Goal: Transaction & Acquisition: Book appointment/travel/reservation

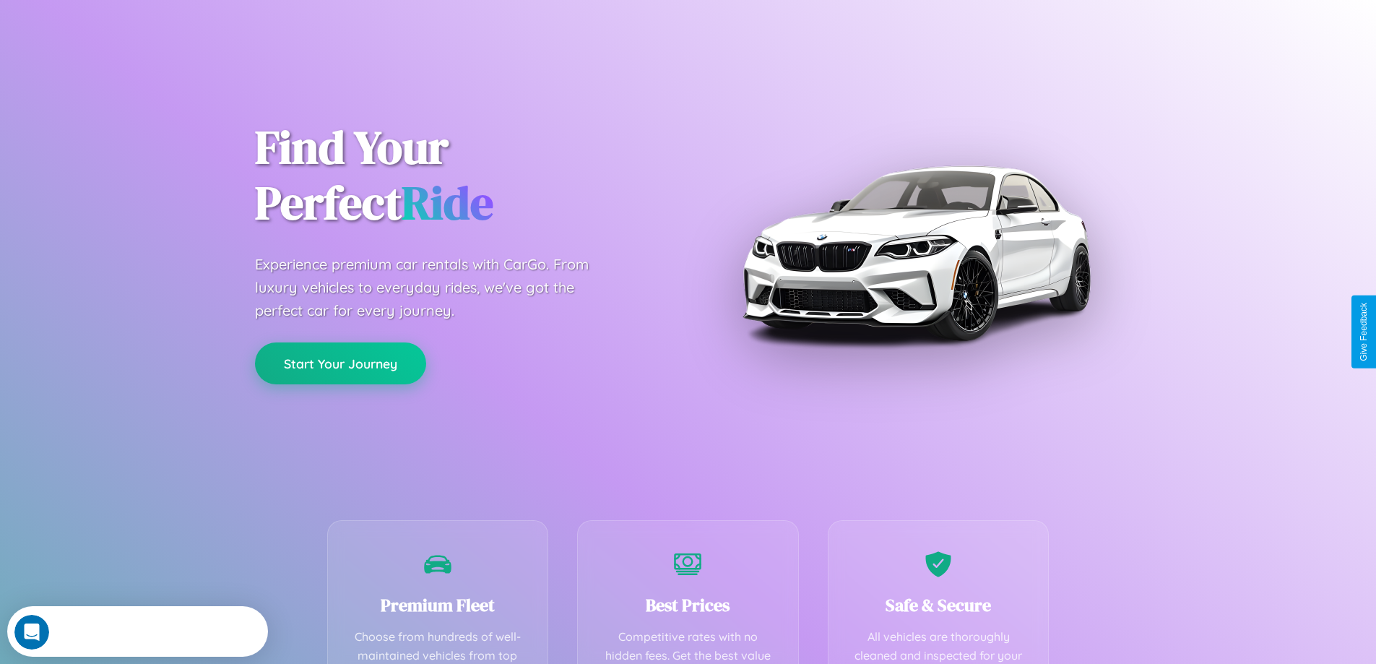
click at [340, 363] on button "Start Your Journey" at bounding box center [340, 363] width 171 height 42
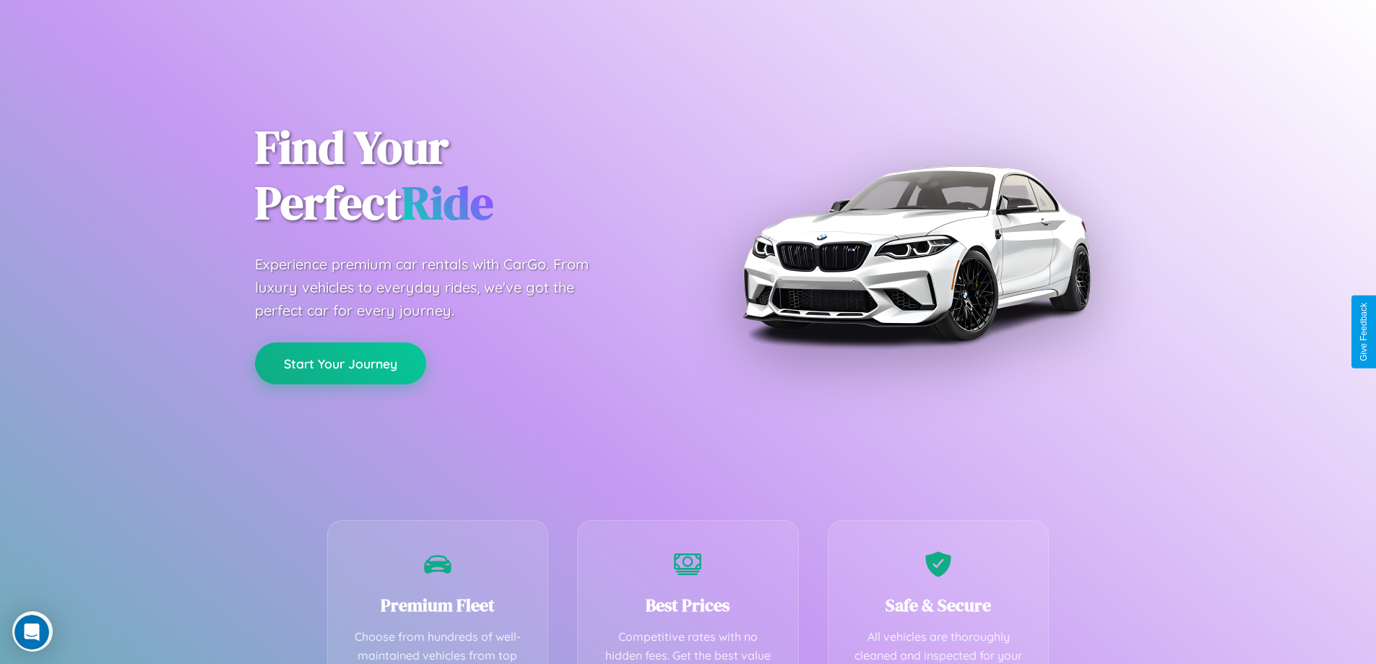
click at [340, 363] on button "Start Your Journey" at bounding box center [340, 363] width 171 height 42
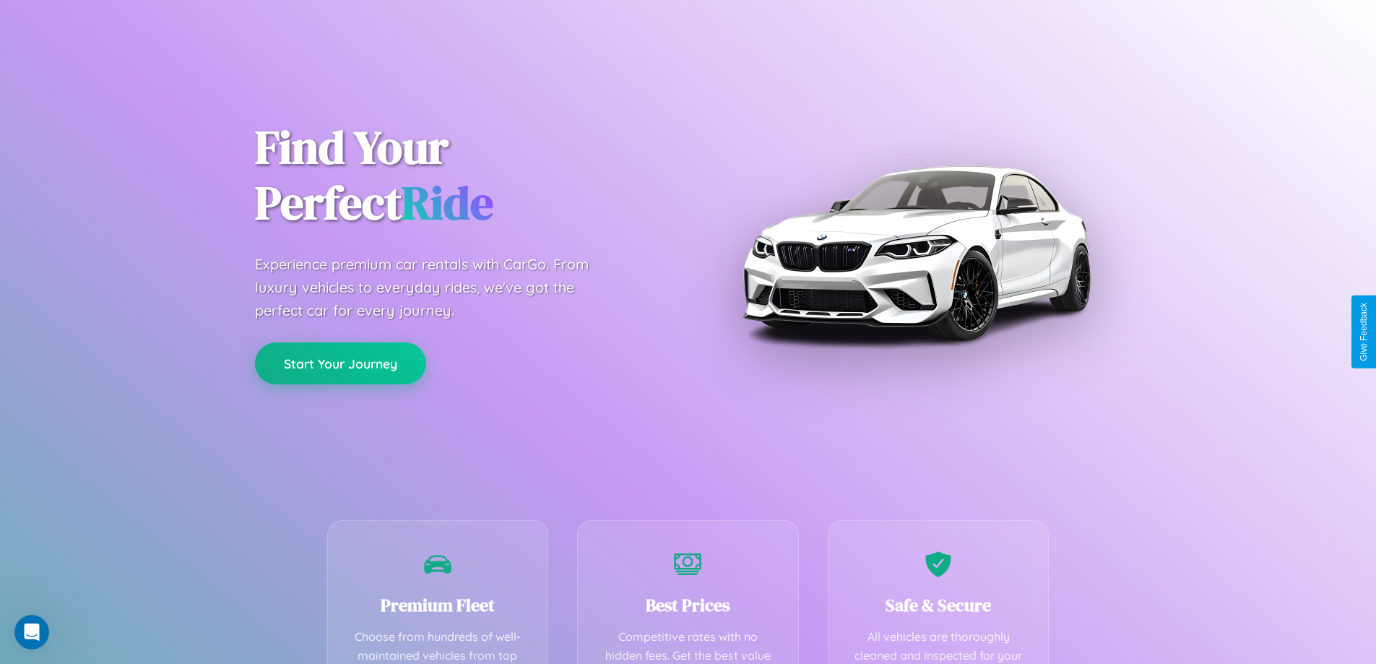
click at [340, 363] on button "Start Your Journey" at bounding box center [340, 363] width 171 height 42
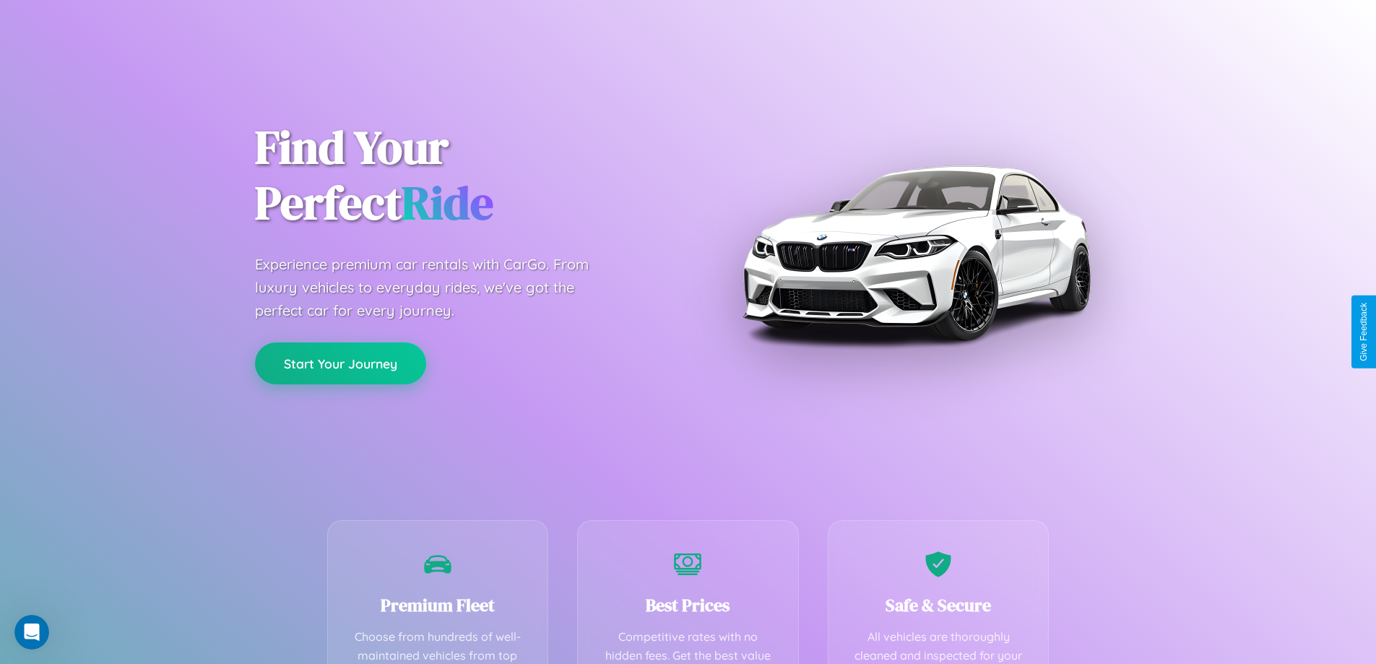
click at [340, 363] on button "Start Your Journey" at bounding box center [340, 363] width 171 height 42
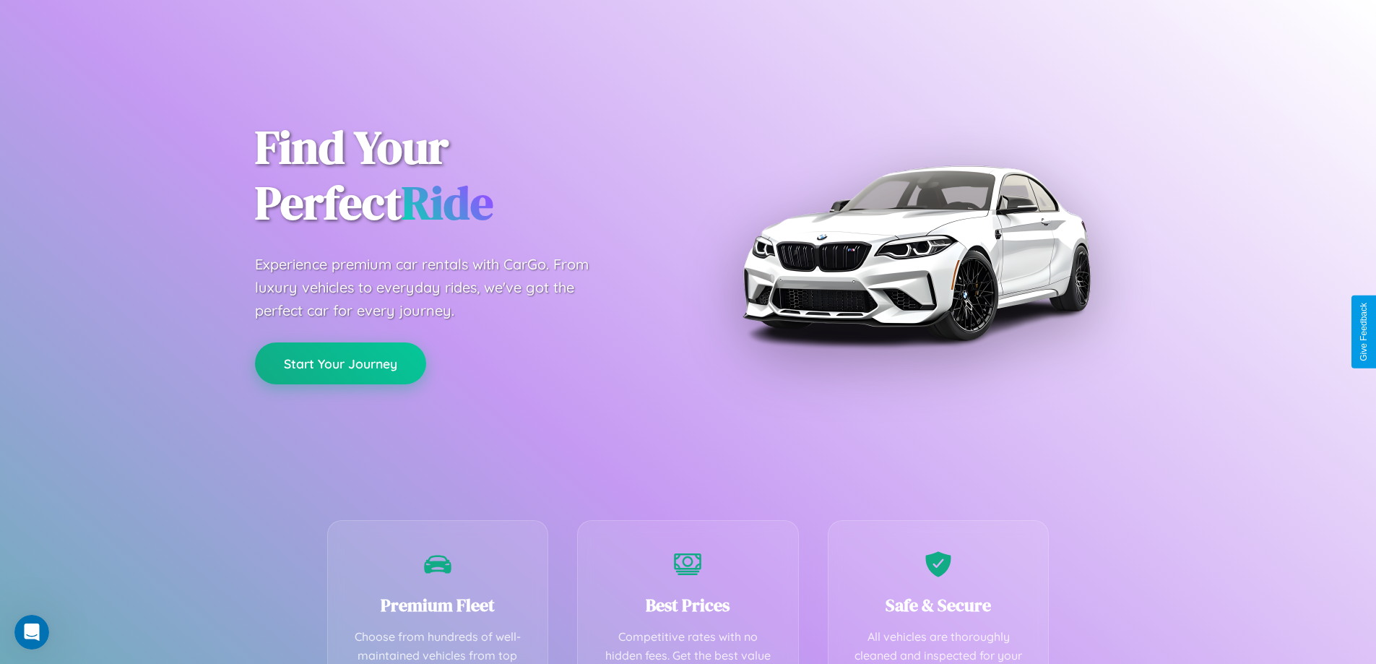
click at [340, 363] on button "Start Your Journey" at bounding box center [340, 363] width 171 height 42
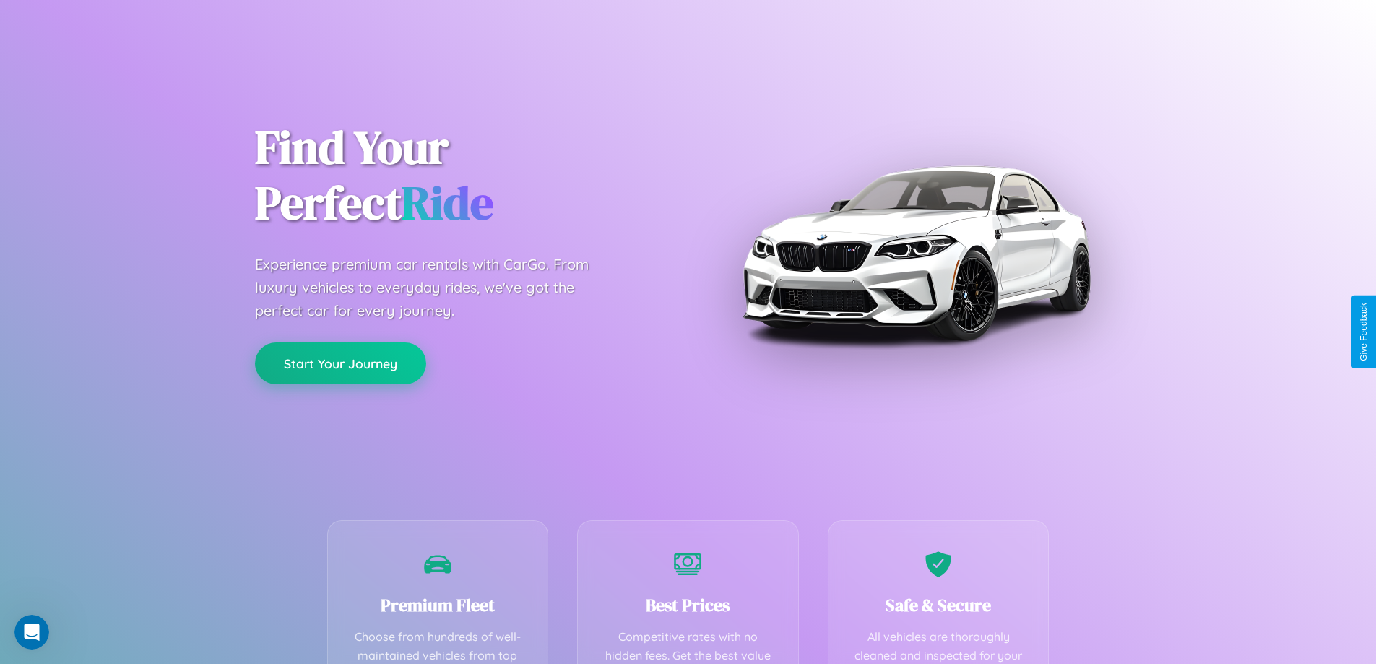
click at [340, 363] on button "Start Your Journey" at bounding box center [340, 363] width 171 height 42
